Goal: Navigation & Orientation: Find specific page/section

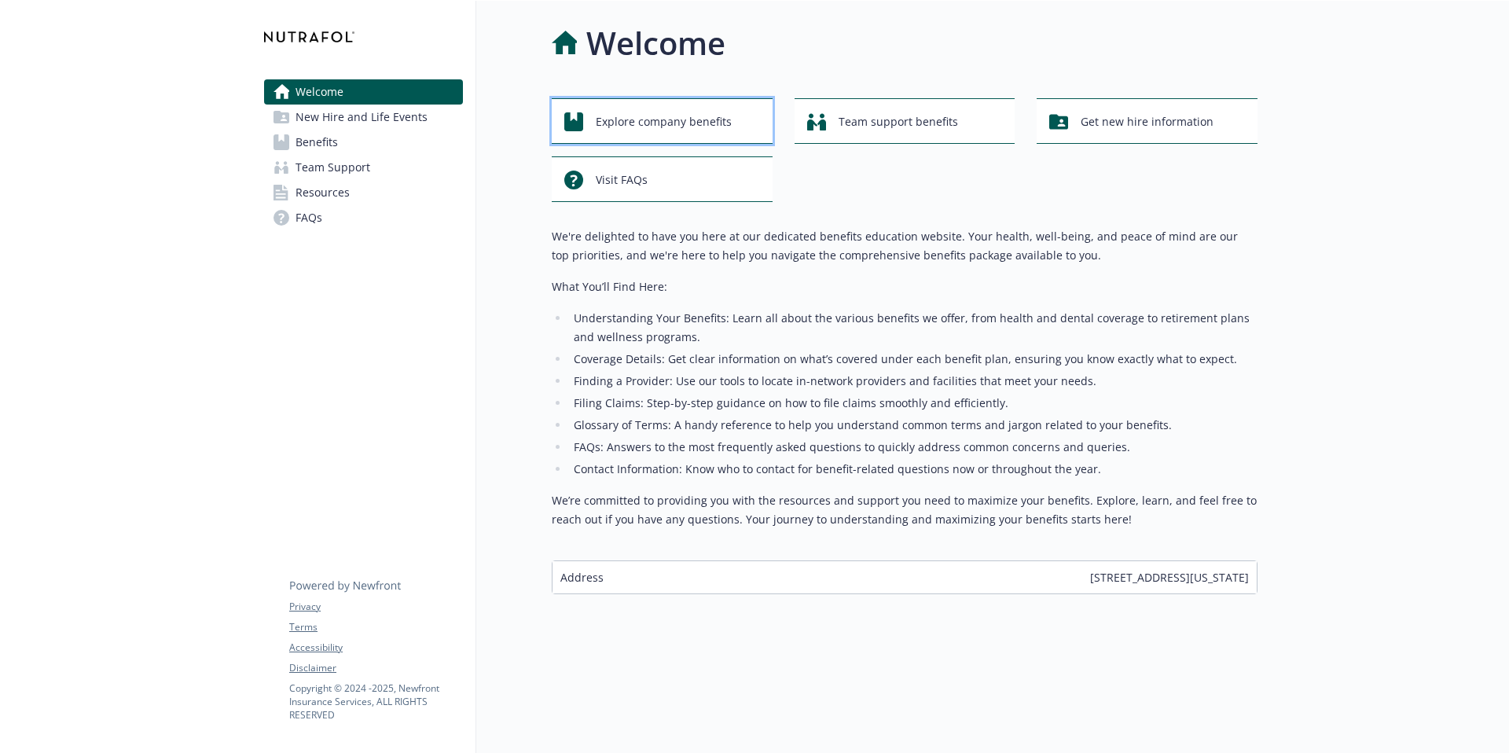
click at [652, 129] on span "Explore company benefits" at bounding box center [664, 122] width 136 height 30
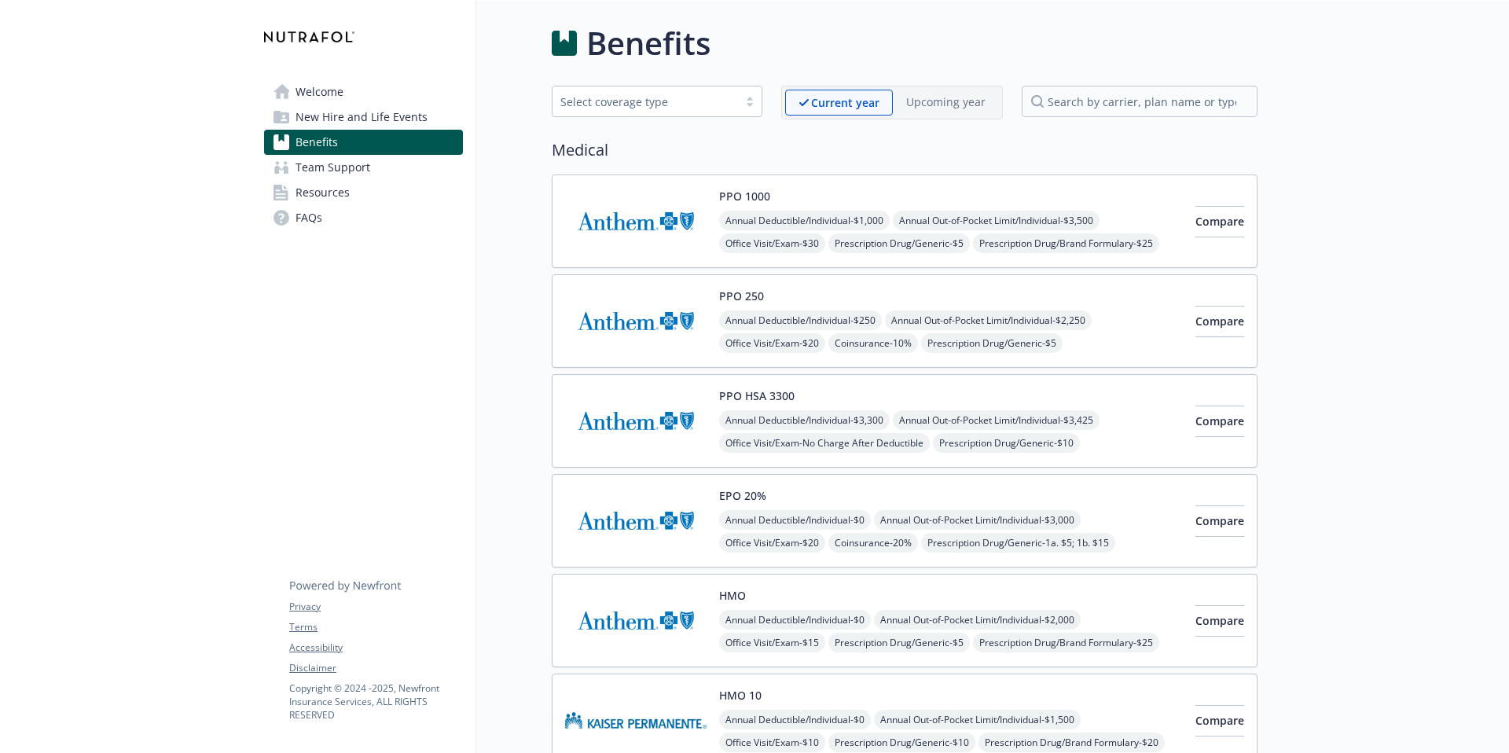
click at [345, 191] on span "Resources" at bounding box center [322, 192] width 54 height 25
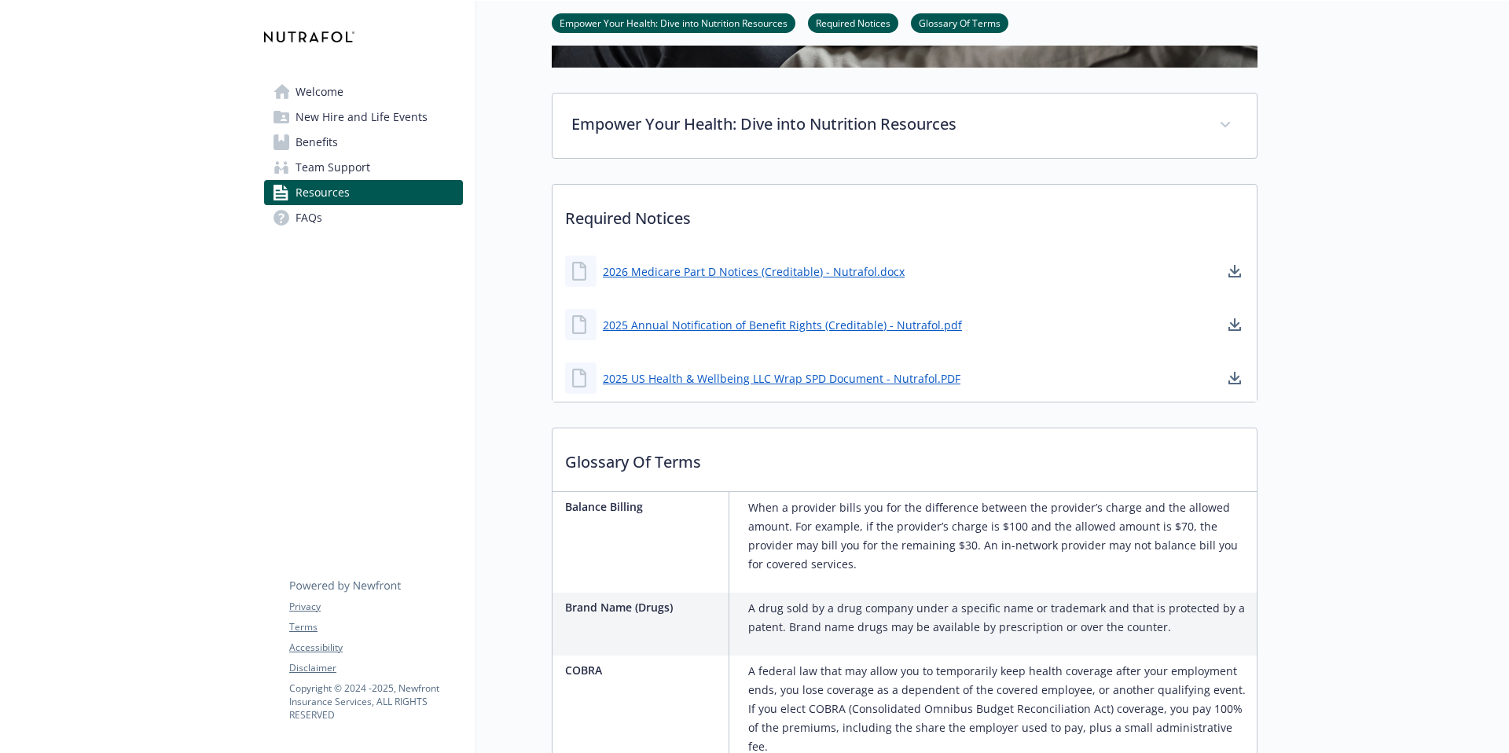
scroll to position [428, 0]
